Goal: Obtain resource: Download file/media

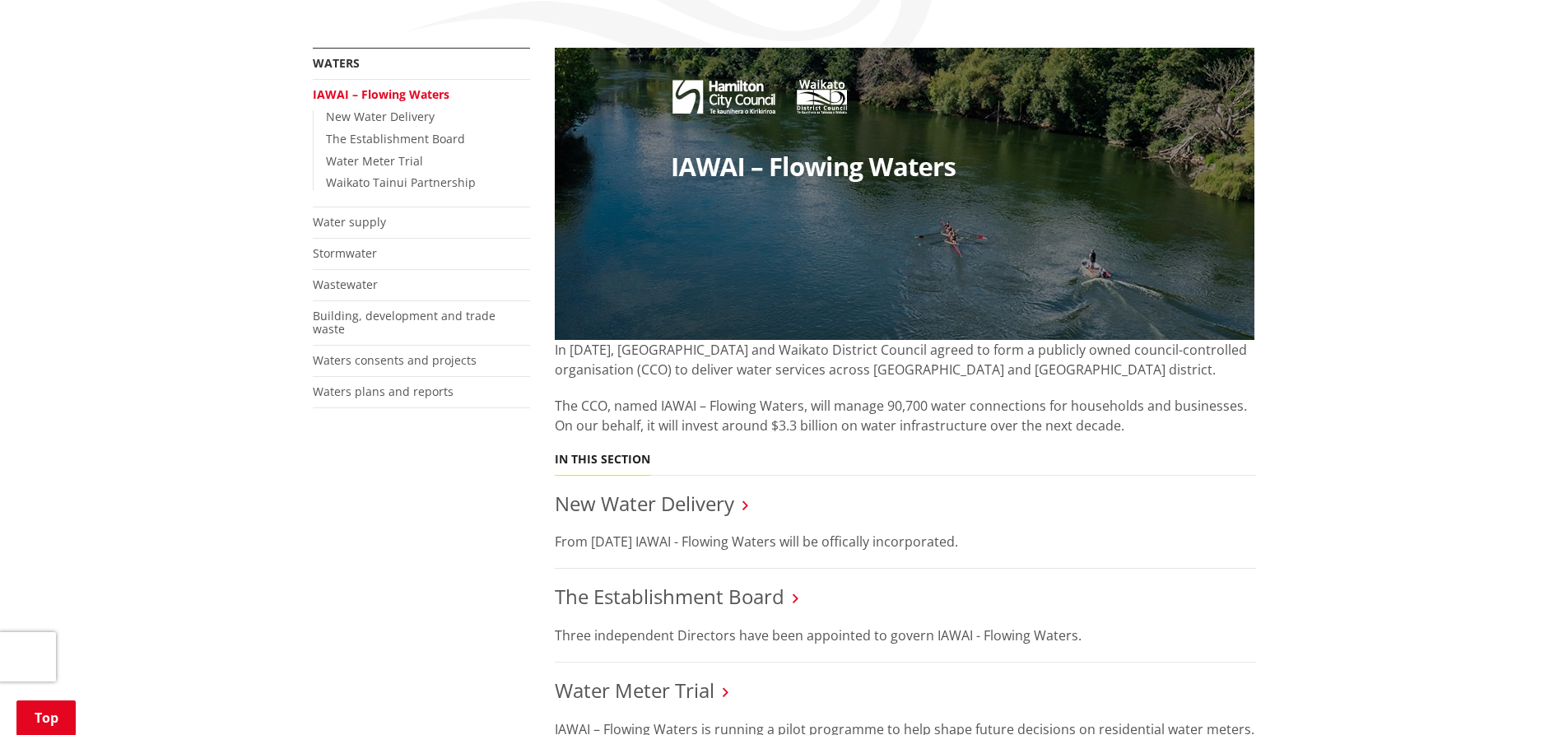
scroll to position [577, 0]
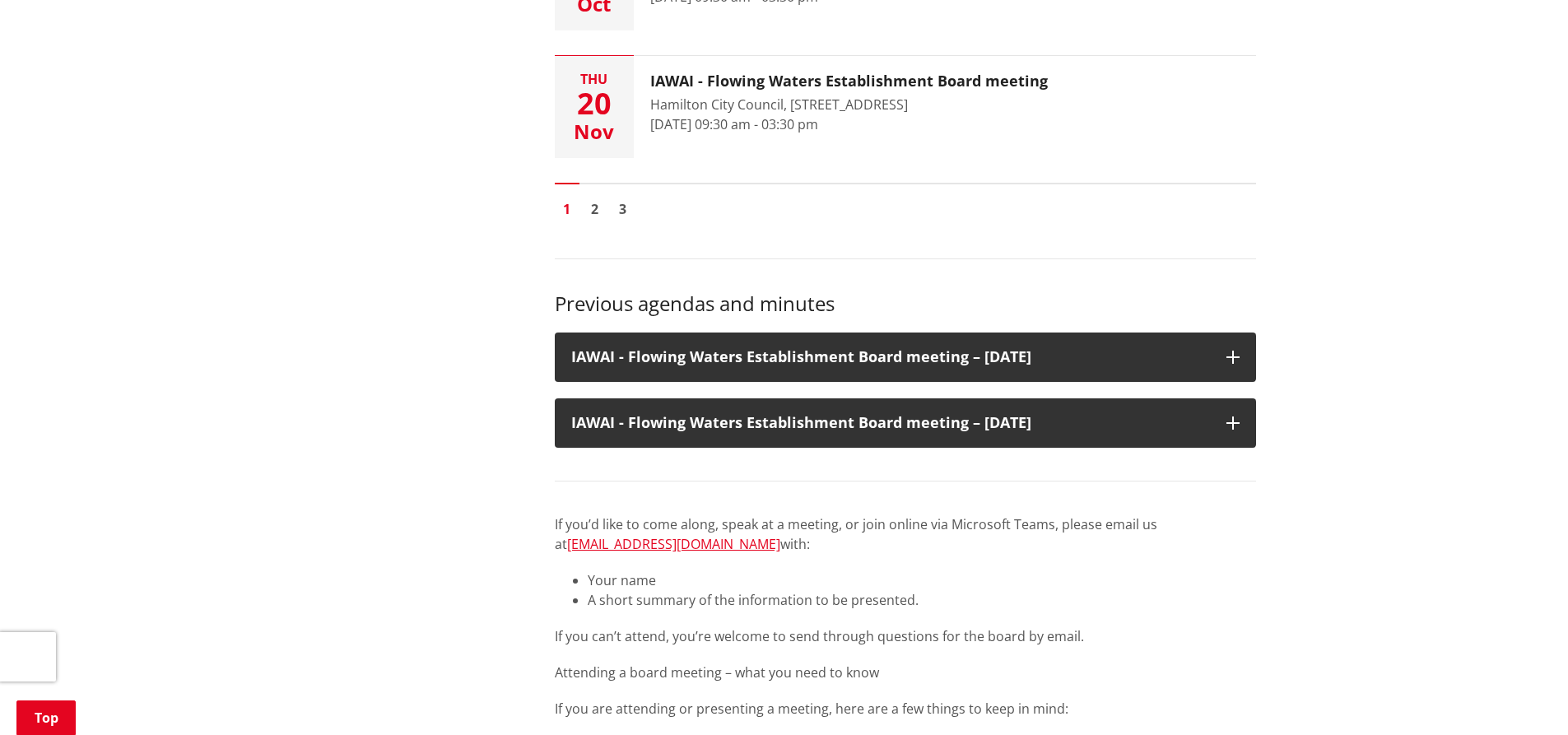
scroll to position [741, 0]
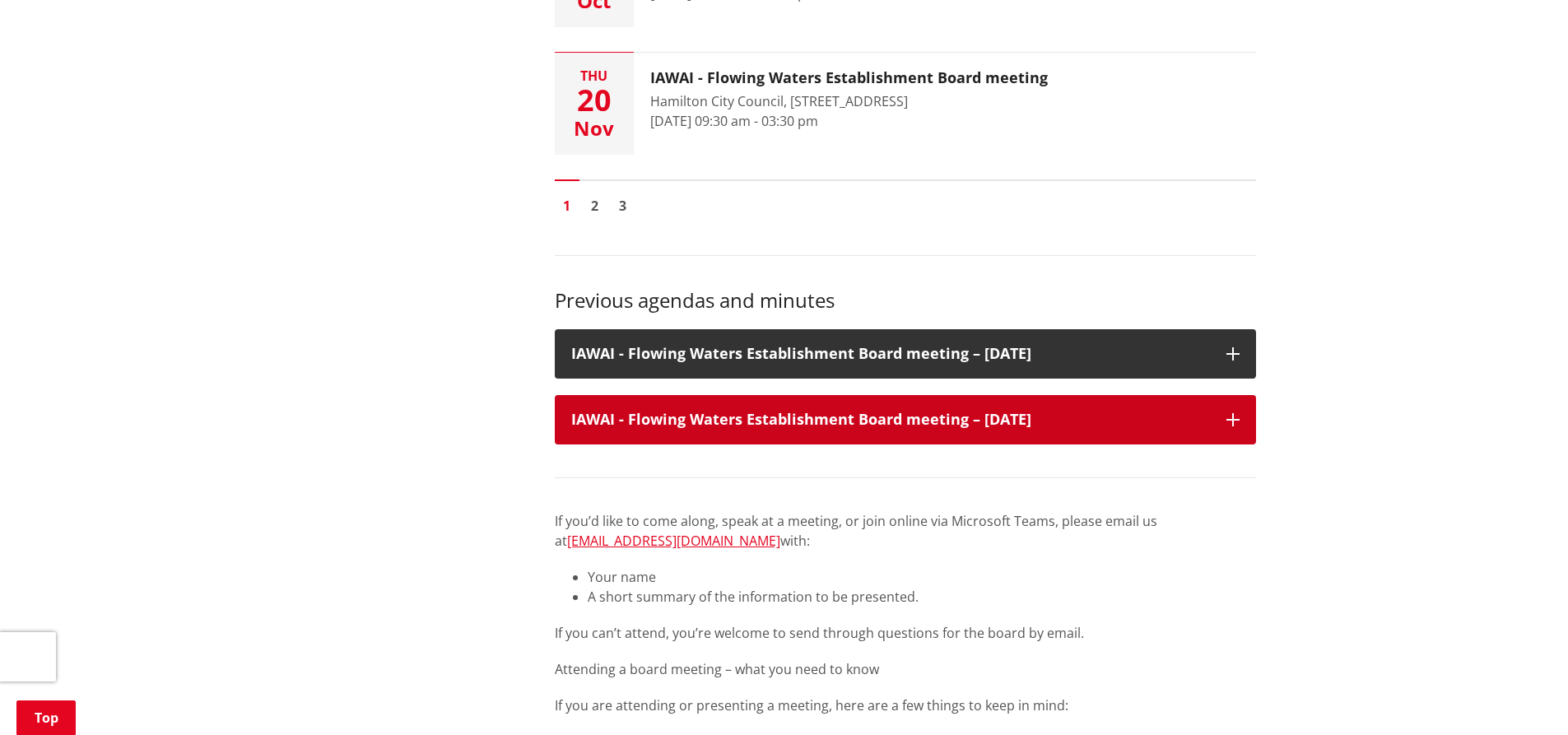
click at [953, 424] on h3 "IAWAI - Flowing Waters Establishment Board meeting – 28 August 2025" at bounding box center [891, 420] width 639 height 17
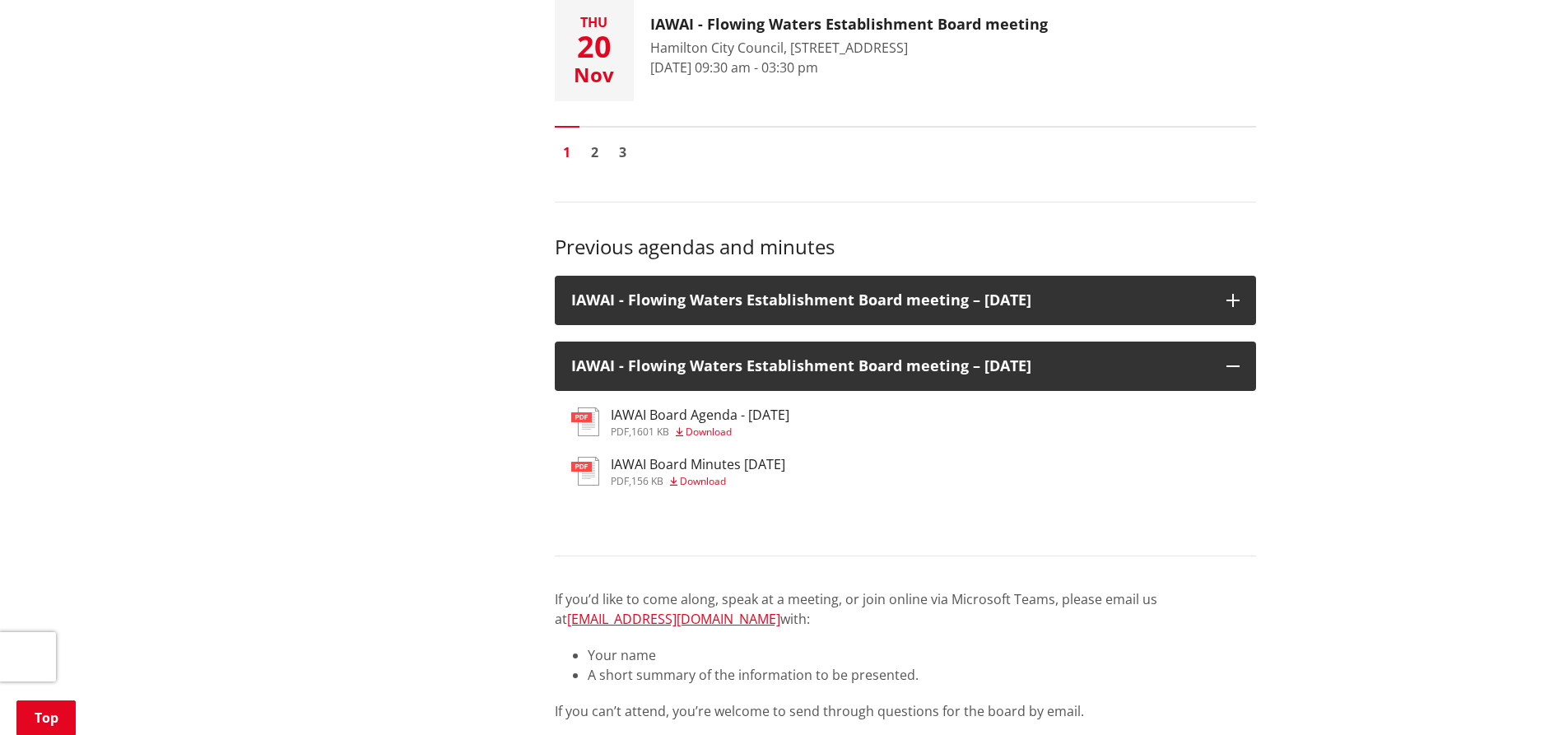
scroll to position [824, 0]
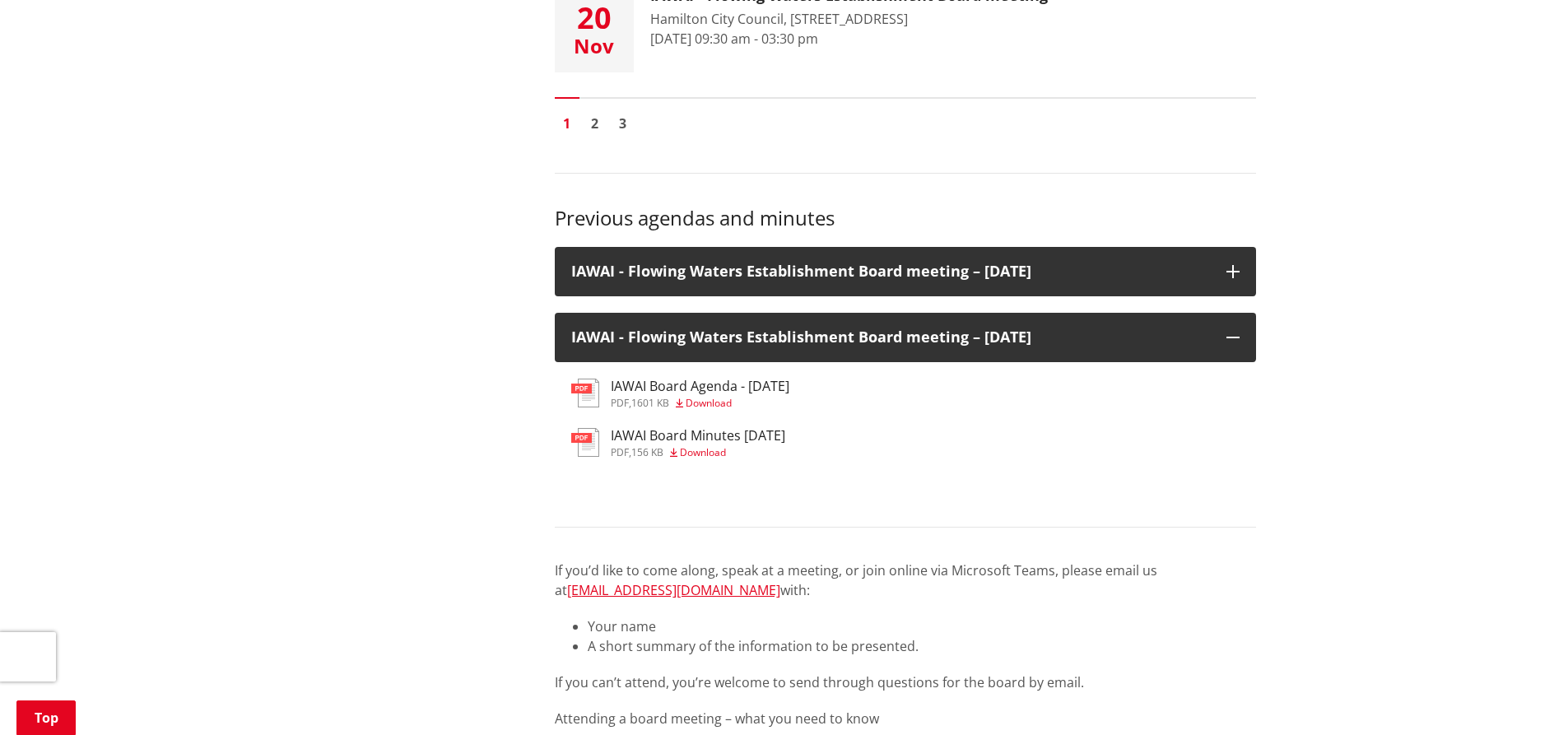
click at [714, 447] on span "Download" at bounding box center [703, 452] width 46 height 14
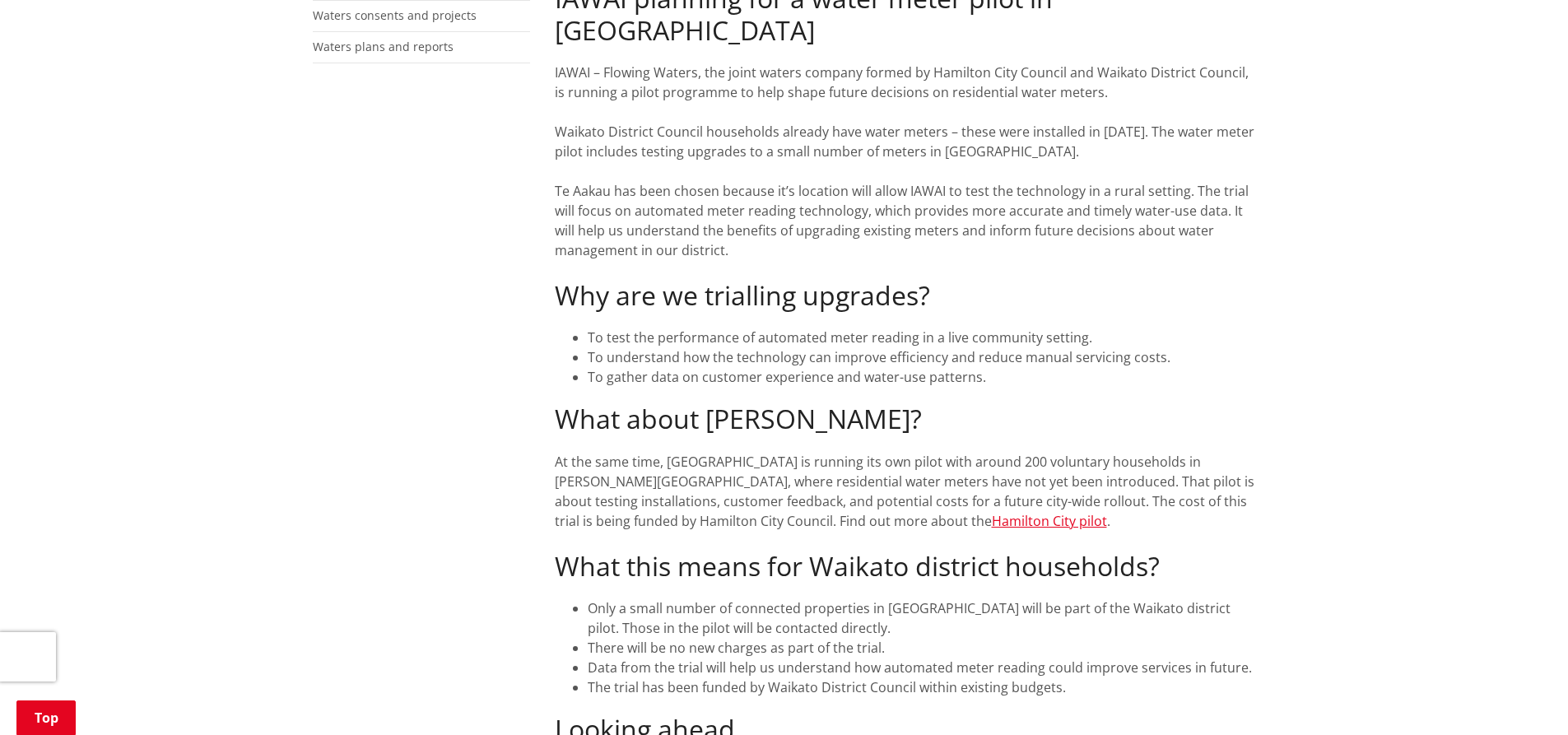
scroll to position [658, 0]
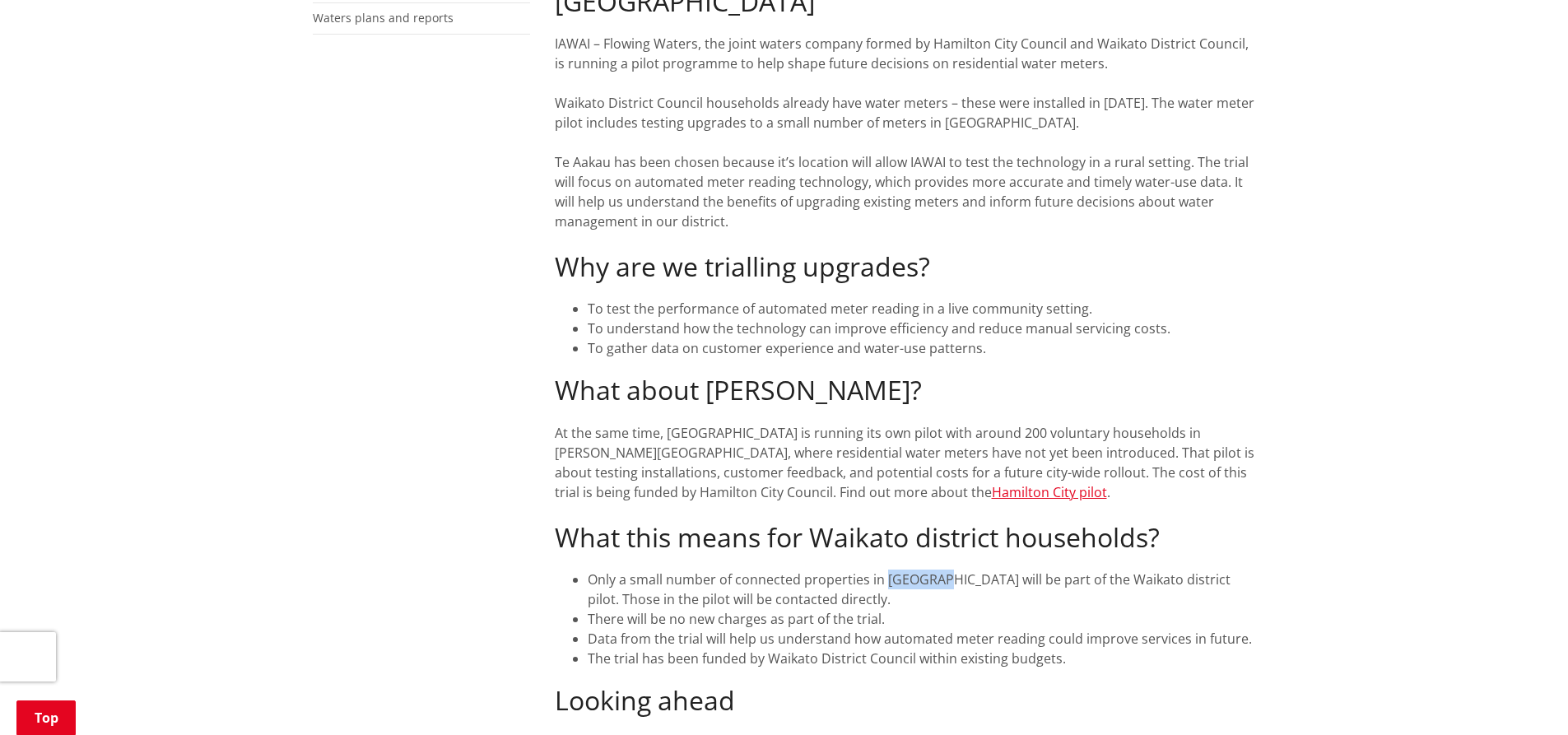
drag, startPoint x: 886, startPoint y: 549, endPoint x: 938, endPoint y: 555, distance: 52.3
click at [938, 570] on li "Only a small number of connected properties in Te Aakau will be part of the Wai…" at bounding box center [921, 589] width 668 height 40
copy li "Te Aakau"
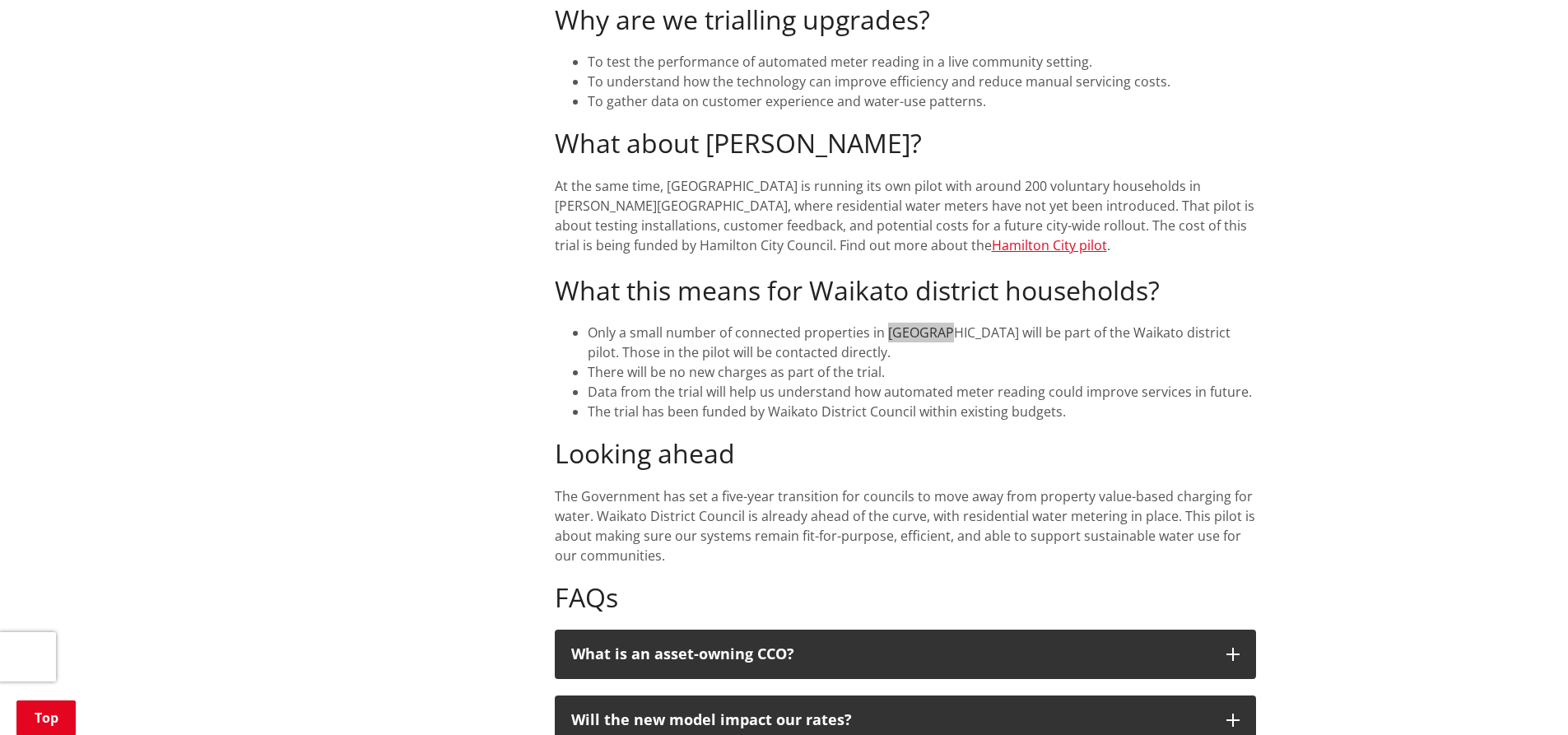
scroll to position [411, 0]
